Goal: Information Seeking & Learning: Learn about a topic

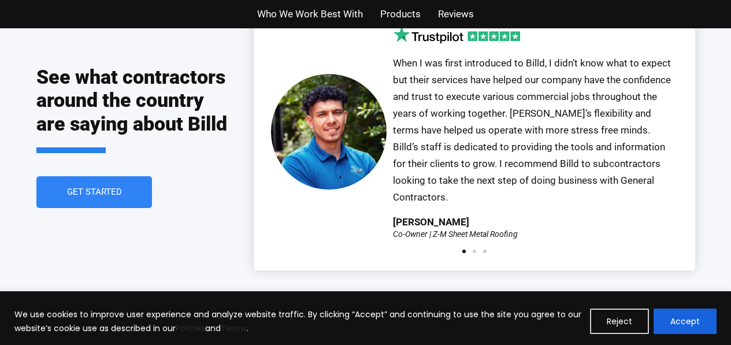
click at [137, 176] on link "Get Started" at bounding box center [94, 192] width 116 height 32
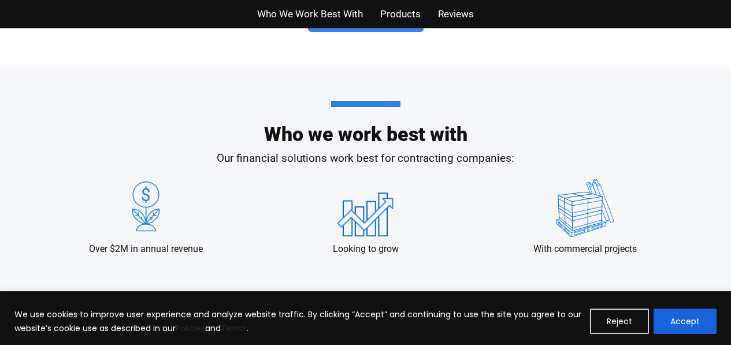
scroll to position [894, 0]
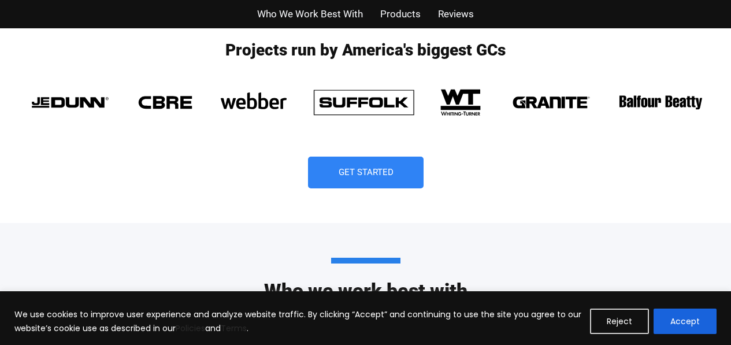
click at [391, 187] on link "Get Started" at bounding box center [366, 173] width 116 height 32
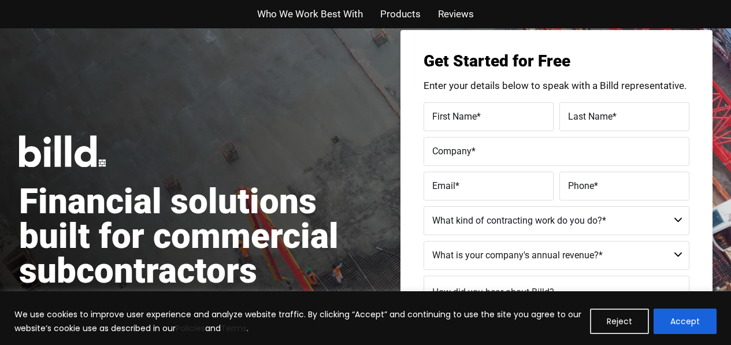
scroll to position [28, 0]
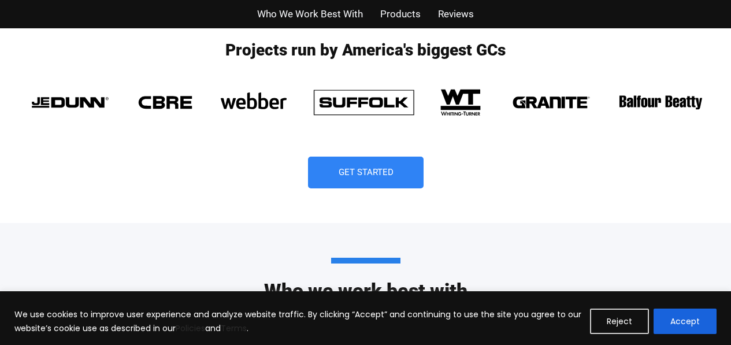
click at [421, 159] on link "Get Started" at bounding box center [366, 173] width 116 height 32
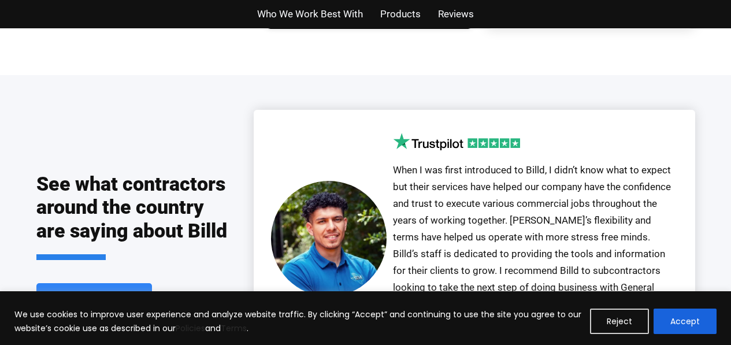
scroll to position [2501, 0]
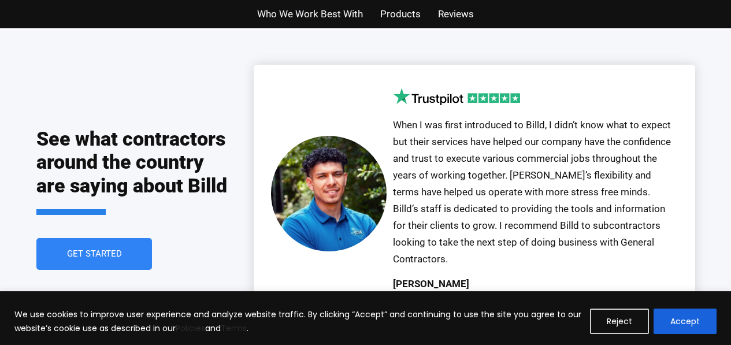
click at [290, 8] on span "Who We Work Best With" at bounding box center [310, 14] width 106 height 17
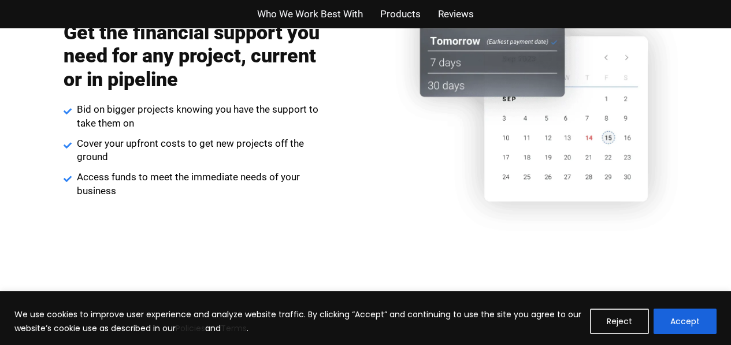
scroll to position [1452, 0]
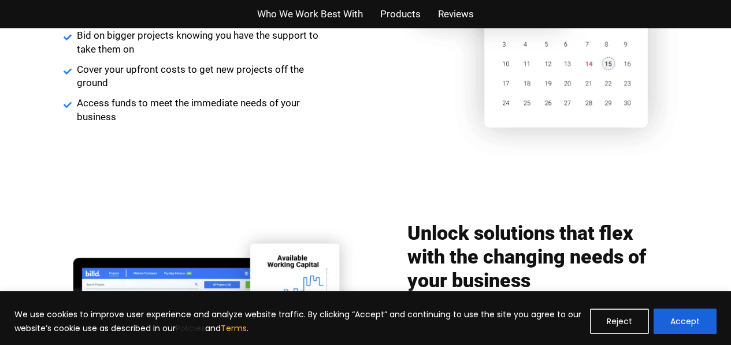
click at [232, 329] on link "Terms" at bounding box center [234, 328] width 26 height 12
